Goal: Transaction & Acquisition: Purchase product/service

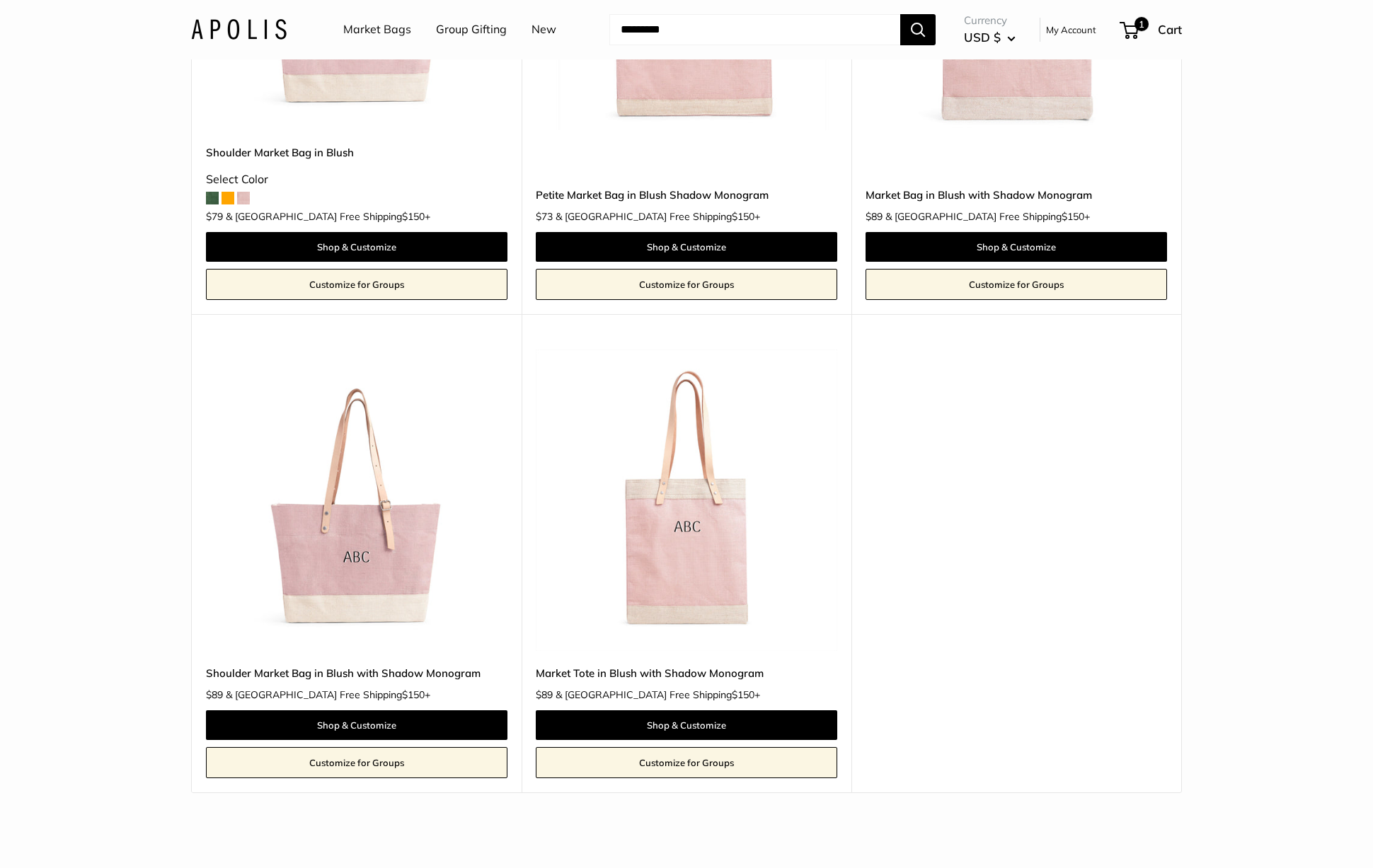
scroll to position [516, 0]
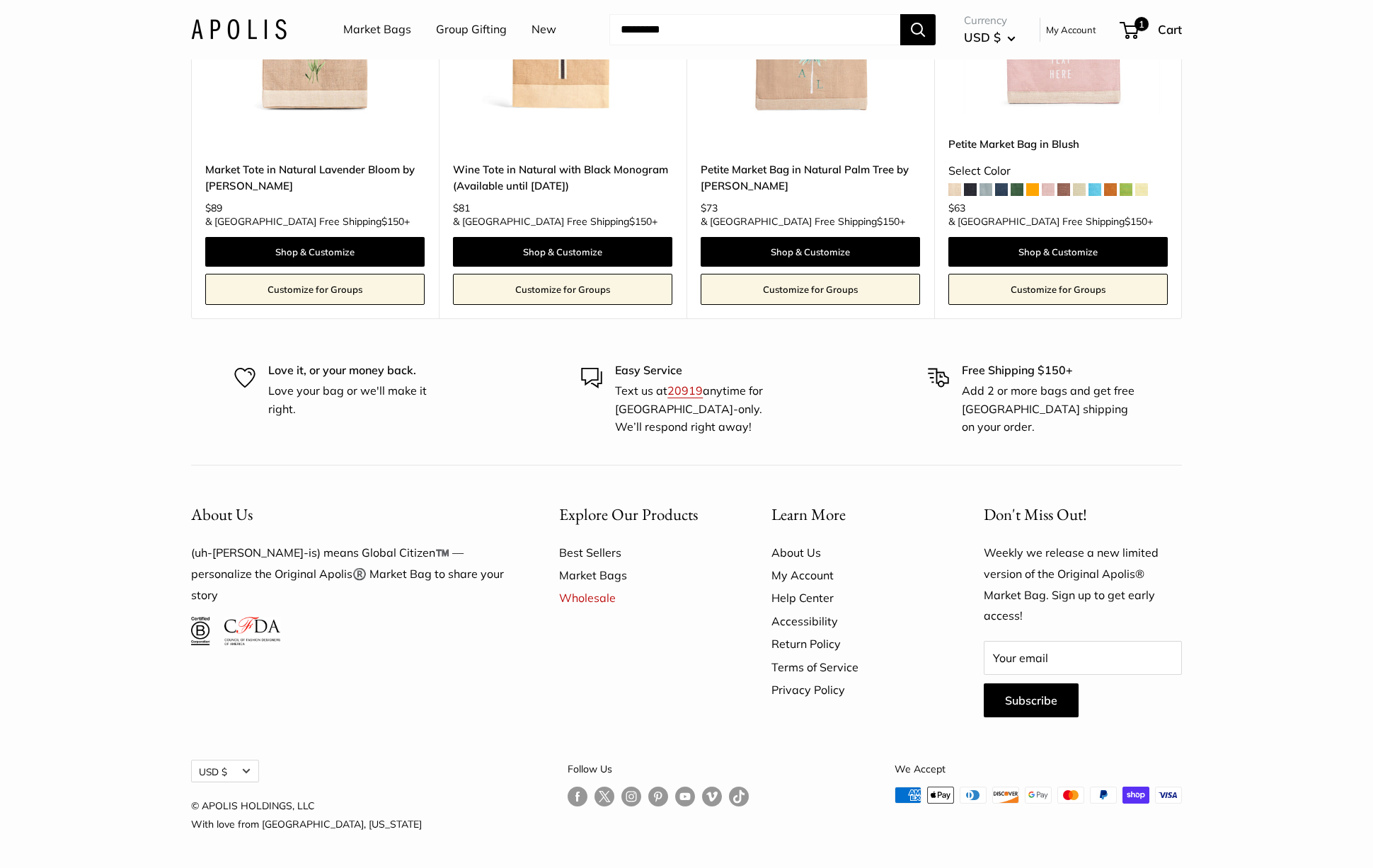
drag, startPoint x: 646, startPoint y: 357, endPoint x: 640, endPoint y: 336, distance: 21.8
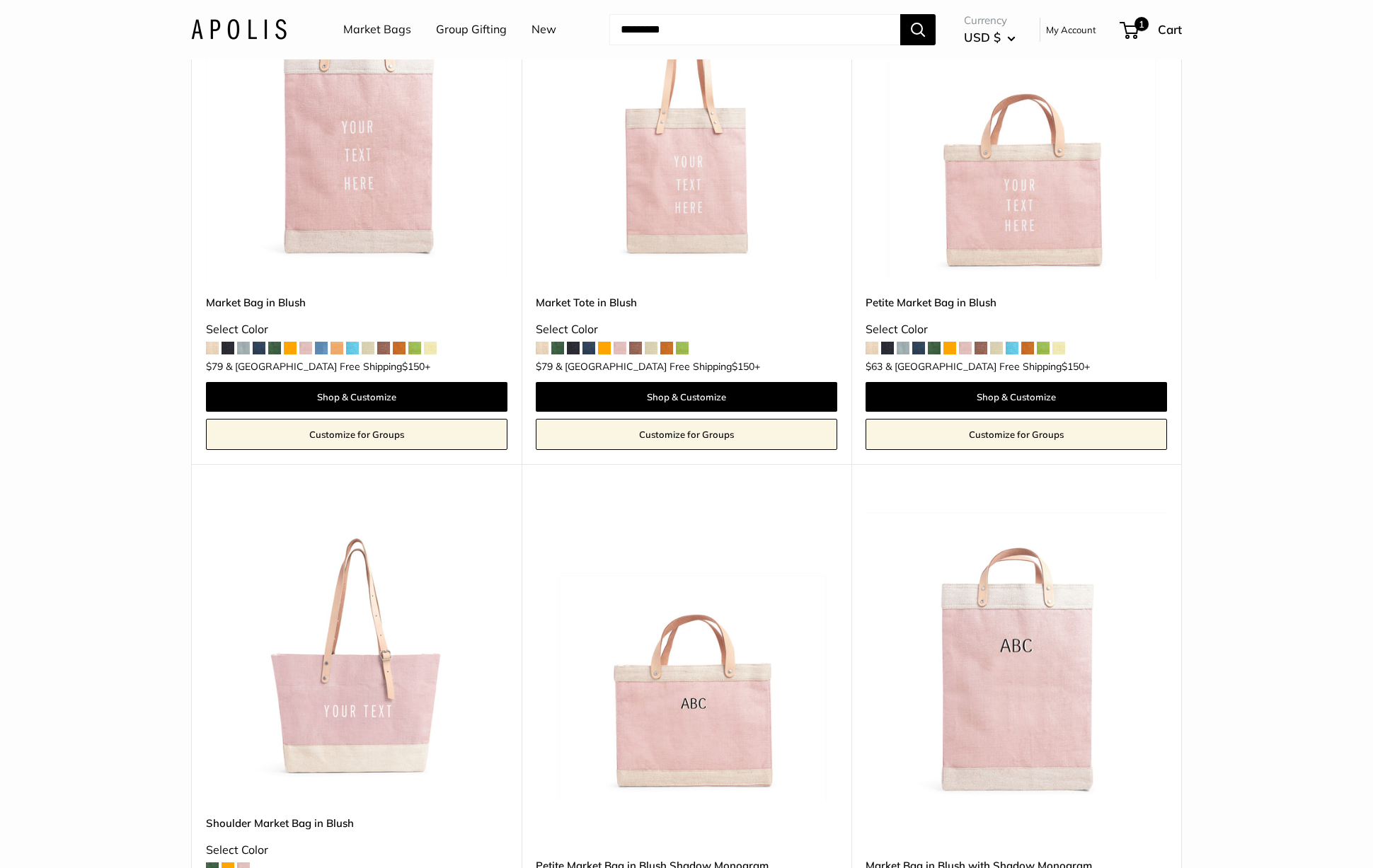
scroll to position [0, 0]
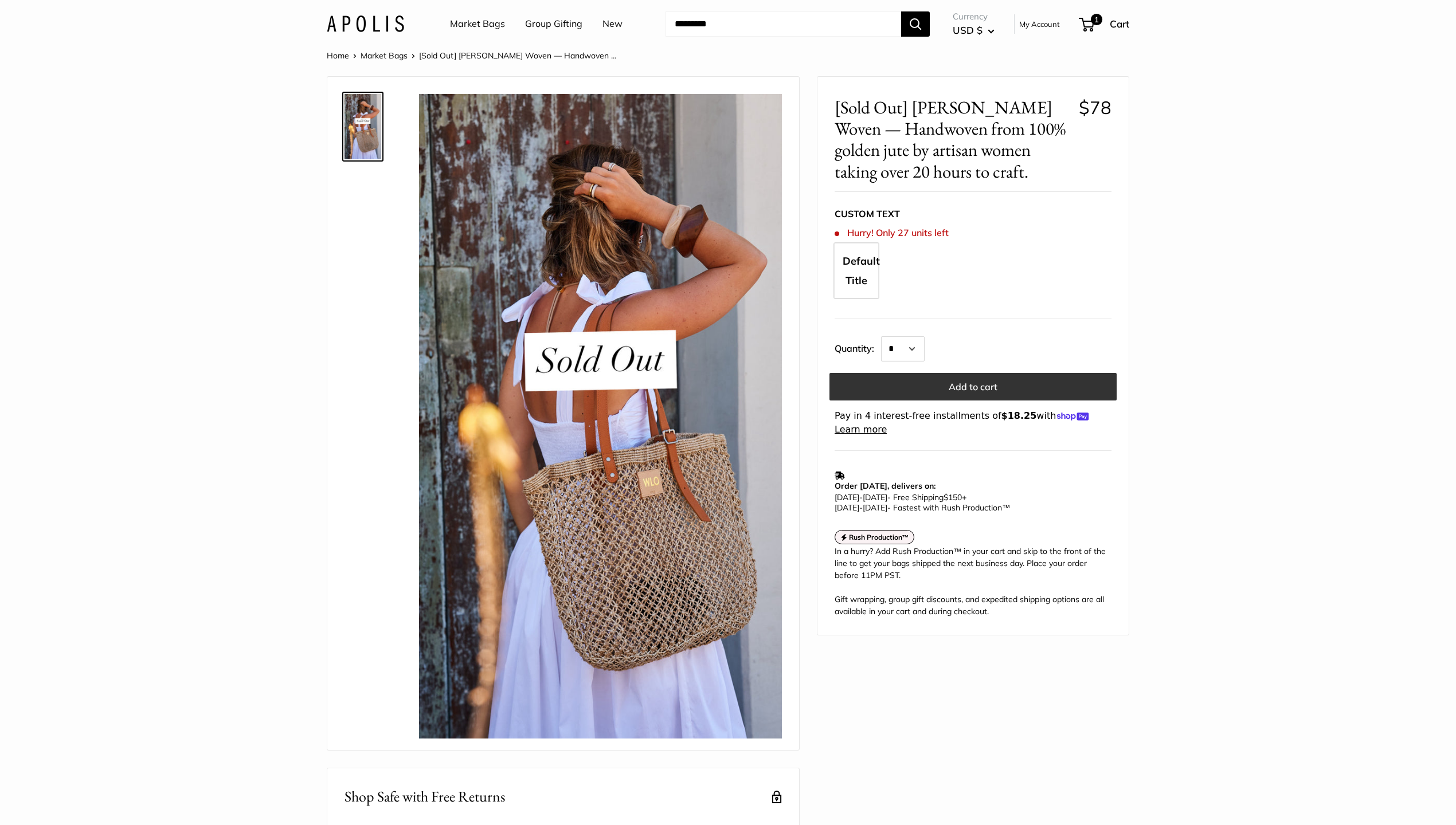
click at [956, 383] on button "Add to cart" at bounding box center [973, 387] width 287 height 27
